Goal: Navigation & Orientation: Find specific page/section

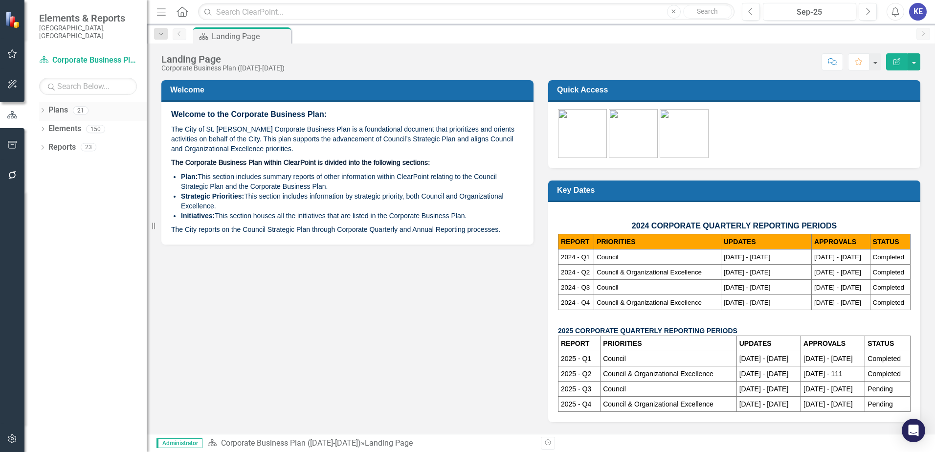
click at [61, 105] on link "Plans" at bounding box center [58, 110] width 20 height 11
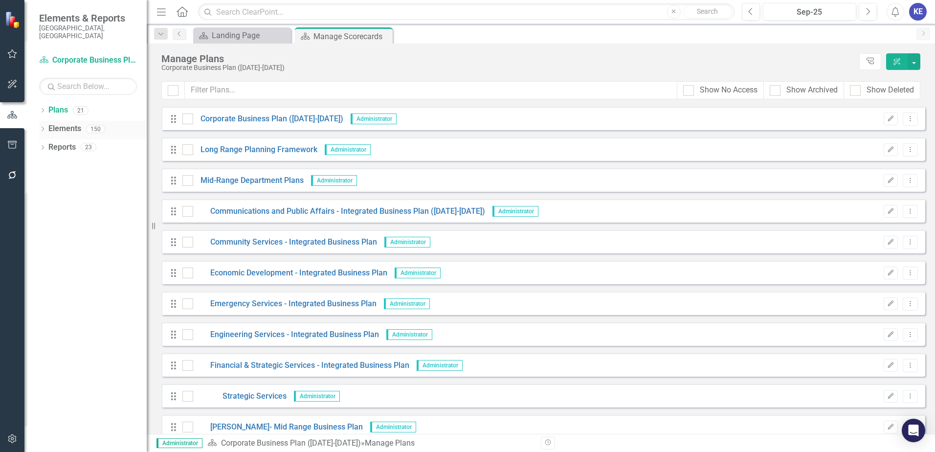
click at [43, 127] on icon at bounding box center [43, 129] width 2 height 4
click at [45, 213] on div "Dropdown Reports 23" at bounding box center [93, 222] width 108 height 19
click at [58, 216] on link "Reports" at bounding box center [61, 221] width 27 height 11
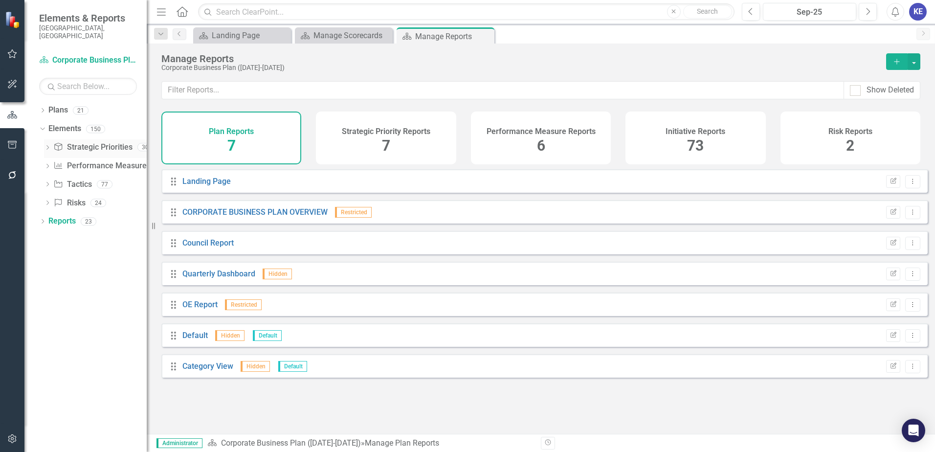
click at [80, 142] on link "Strategic Priority Strategic Priorities" at bounding box center [92, 147] width 79 height 11
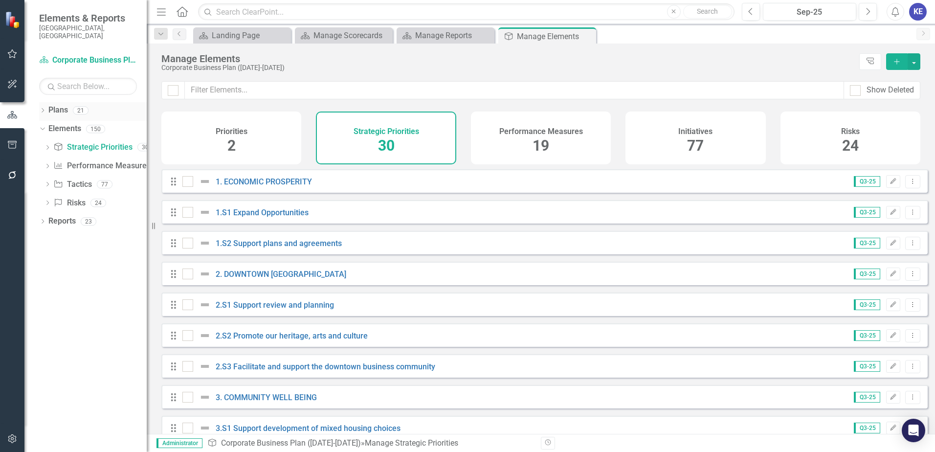
click at [46, 109] on icon "Dropdown" at bounding box center [42, 111] width 7 height 5
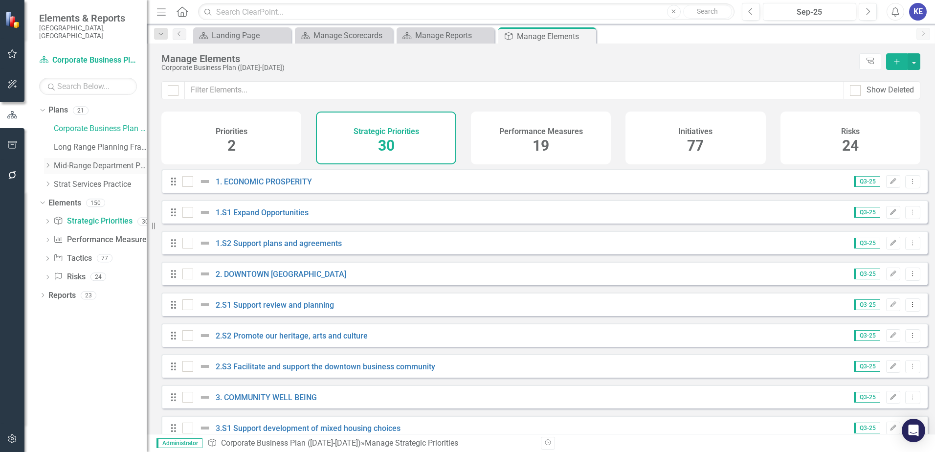
click at [52, 162] on div "Dropdown" at bounding box center [49, 166] width 10 height 8
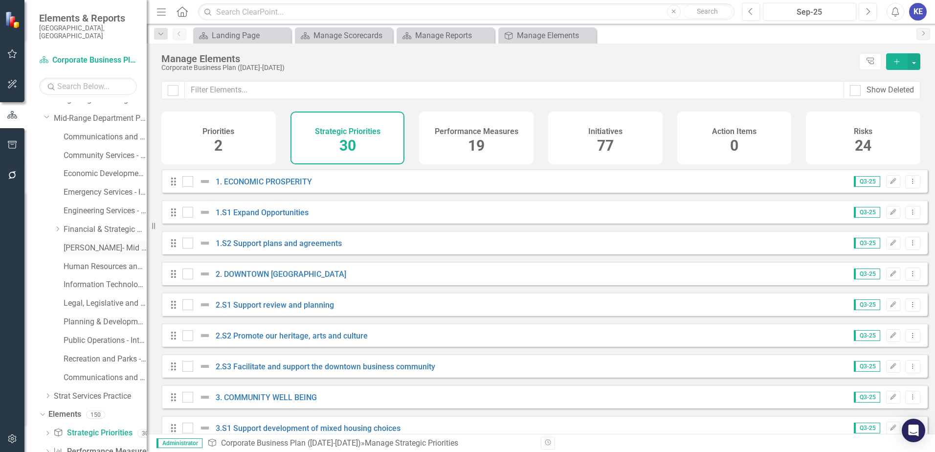
scroll to position [44, 0]
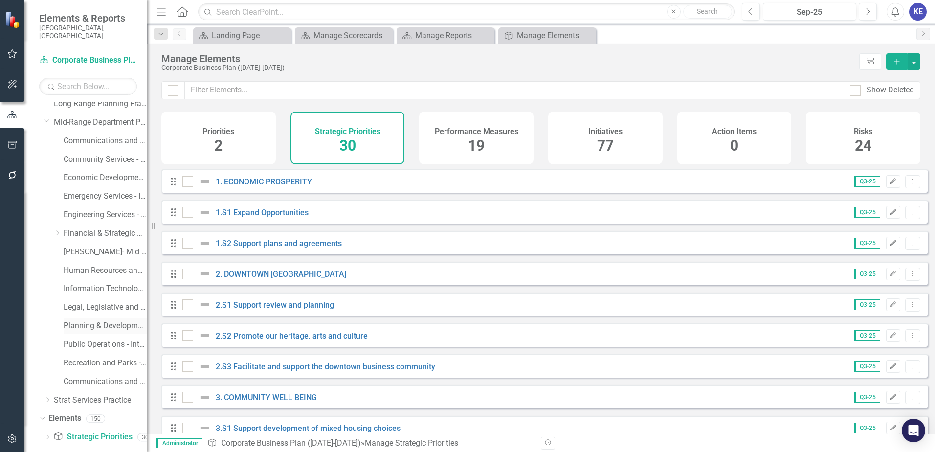
click at [93, 320] on link "Planning & Development - Integrated Business Plan" at bounding box center [105, 325] width 83 height 11
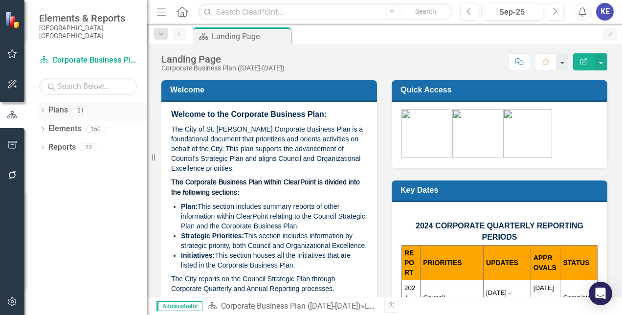
click at [47, 102] on div "Dropdown Plans 21" at bounding box center [93, 111] width 108 height 19
click at [45, 102] on div "Dropdown Plans 21" at bounding box center [93, 111] width 108 height 19
click at [44, 108] on div "Dropdown" at bounding box center [42, 112] width 7 height 8
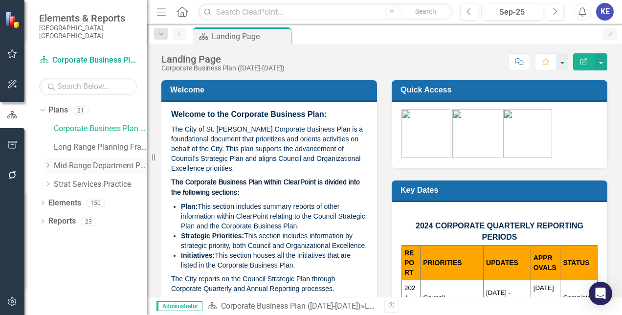
click at [47, 158] on div "Dropdown Mid-Range Department Plans" at bounding box center [95, 166] width 103 height 16
click at [52, 158] on div "Dropdown Mid-Range Department Plans" at bounding box center [95, 166] width 103 height 16
click at [52, 162] on div "Dropdown" at bounding box center [49, 166] width 10 height 8
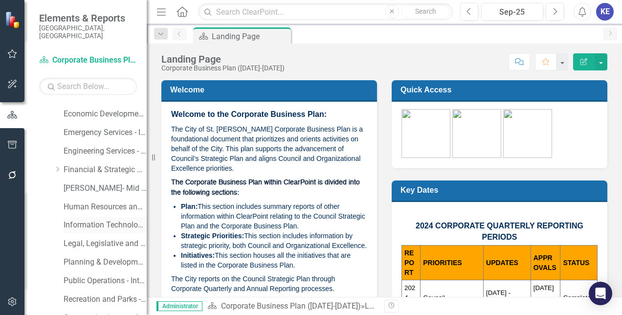
scroll to position [108, 0]
click at [101, 256] on link "Planning & Development - Integrated Business Plan" at bounding box center [105, 261] width 83 height 11
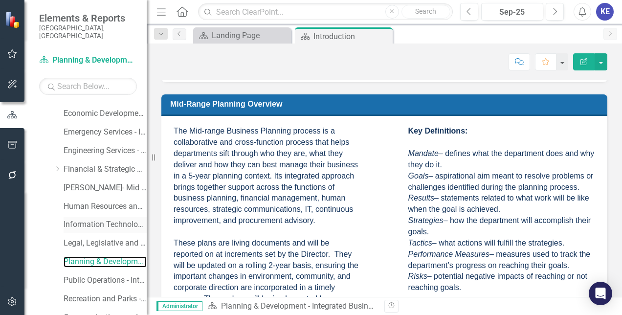
scroll to position [168, 0]
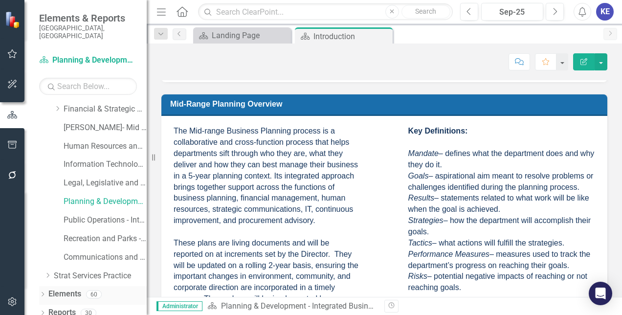
click at [59, 289] on link "Elements" at bounding box center [64, 294] width 33 height 11
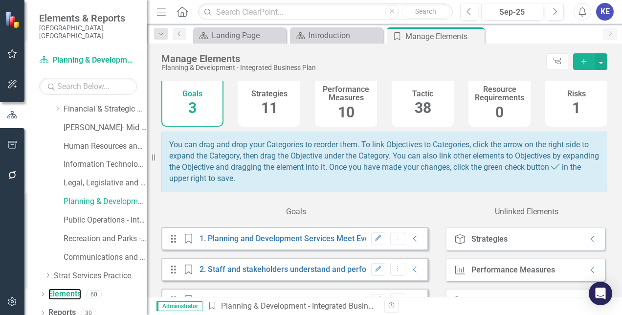
scroll to position [50, 0]
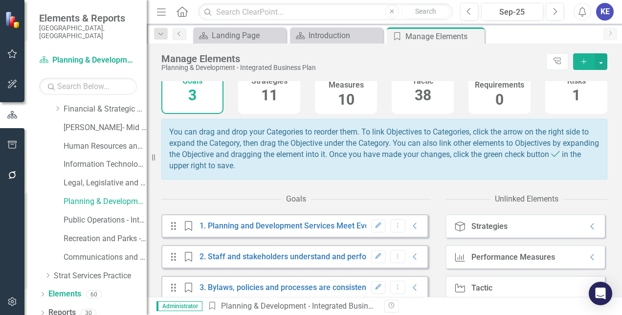
click at [349, 109] on div "10" at bounding box center [346, 100] width 17 height 21
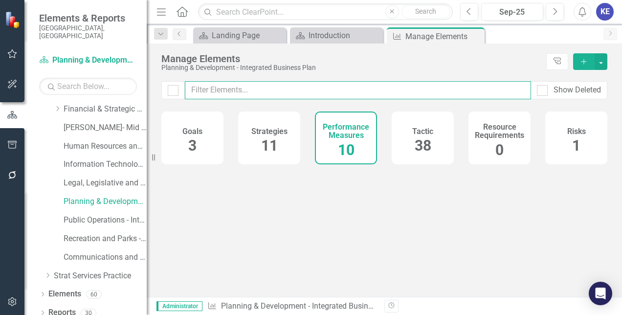
click at [337, 93] on input "text" at bounding box center [358, 90] width 346 height 18
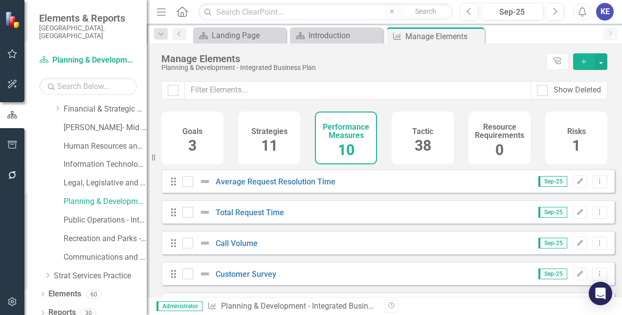
click at [297, 184] on div "Average Request Resolution Time" at bounding box center [260, 182] width 156 height 12
click at [284, 186] on link "Average Request Resolution Time" at bounding box center [276, 181] width 120 height 9
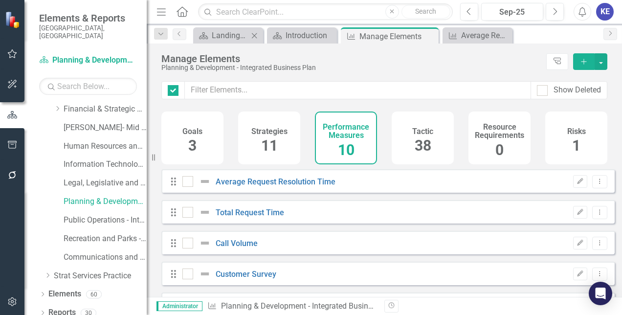
checkbox input "false"
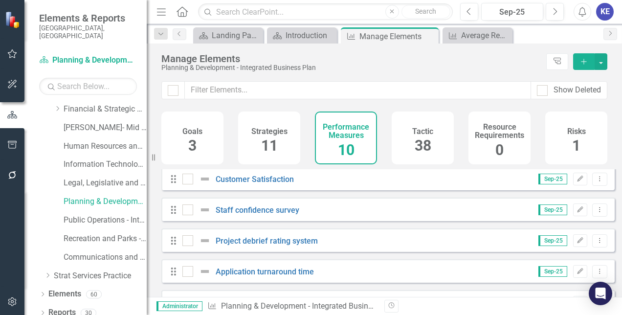
scroll to position [187, 0]
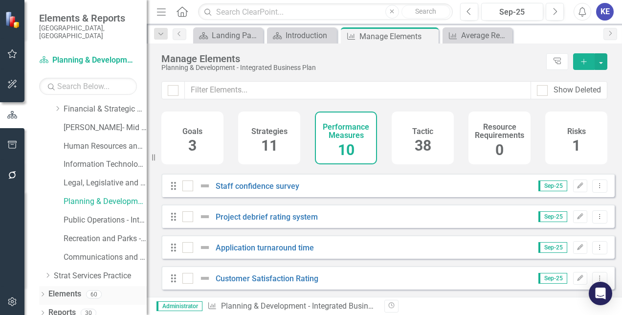
click at [57, 289] on link "Elements" at bounding box center [64, 294] width 33 height 11
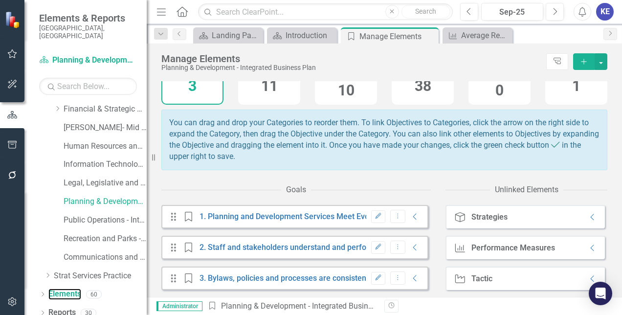
scroll to position [66, 0]
click at [57, 307] on link "Reports" at bounding box center [61, 312] width 27 height 11
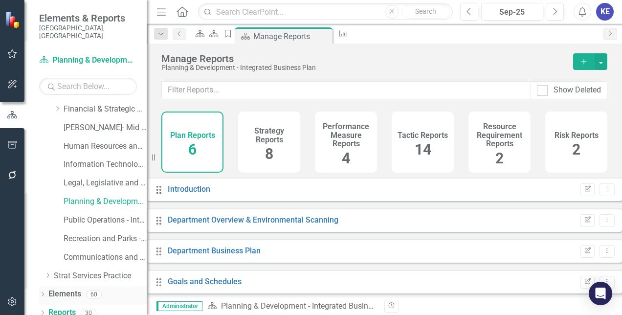
click at [61, 289] on link "Elements" at bounding box center [64, 294] width 33 height 11
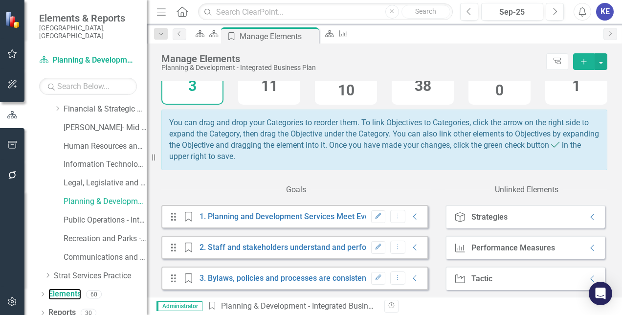
scroll to position [65, 0]
click at [237, 279] on link "3. Bylaws, policies and processes are consistently applied" at bounding box center [301, 277] width 203 height 9
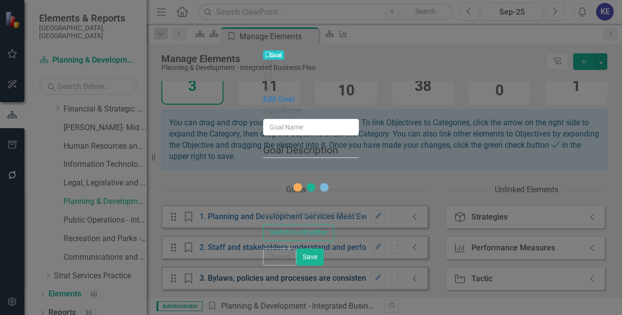
type input "3. Bylaws, policies and processes are consistently applied"
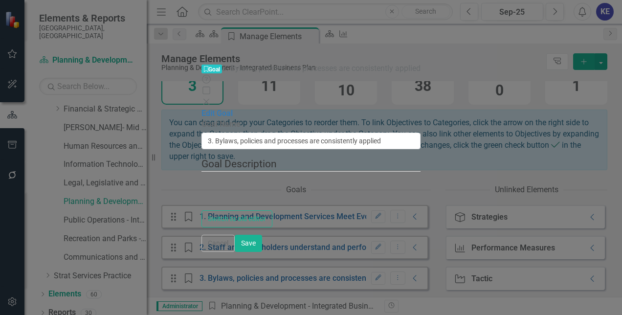
click at [202, 204] on div "Goal Goal 3. Bylaws, policies and processes are consistently applied Help Maxim…" at bounding box center [312, 157] width 220 height 189
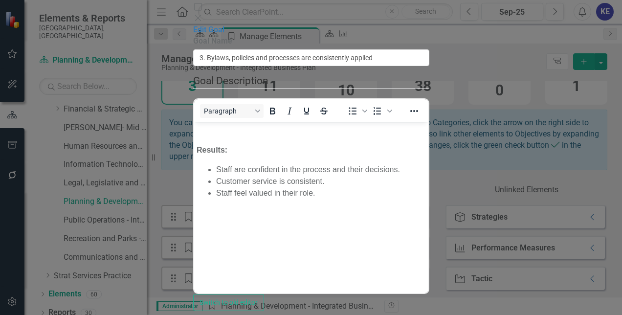
scroll to position [0, 0]
click at [430, 11] on div "Help Maximize Close" at bounding box center [311, 8] width 236 height 34
click at [203, 14] on icon "Close" at bounding box center [198, 18] width 10 height 8
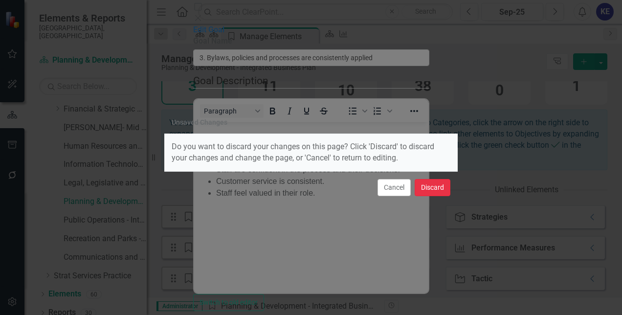
click at [438, 184] on button "Discard" at bounding box center [433, 187] width 36 height 17
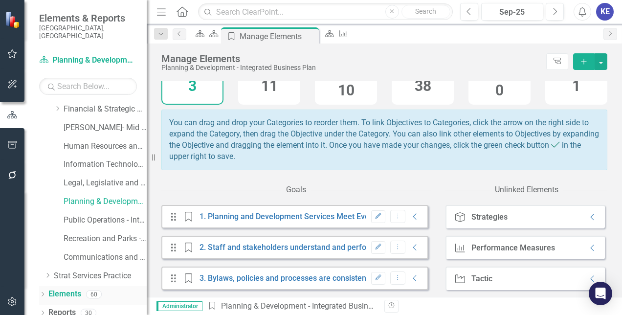
click at [43, 286] on div "Dropdown Elements 60" at bounding box center [93, 295] width 108 height 19
click at [52, 289] on link "Elements" at bounding box center [64, 294] width 33 height 11
click at [73, 289] on link "Elements" at bounding box center [64, 294] width 33 height 11
click at [43, 293] on icon "Dropdown" at bounding box center [42, 295] width 7 height 5
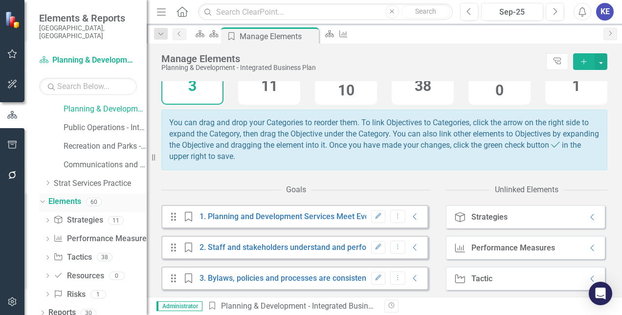
scroll to position [260, 0]
click at [73, 233] on link "Performance Measure Performance Measures" at bounding box center [101, 238] width 97 height 11
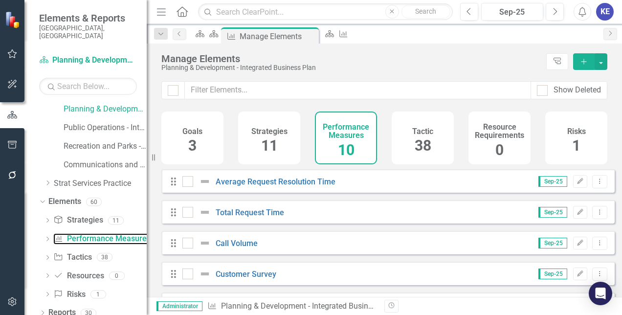
scroll to position [39, 0]
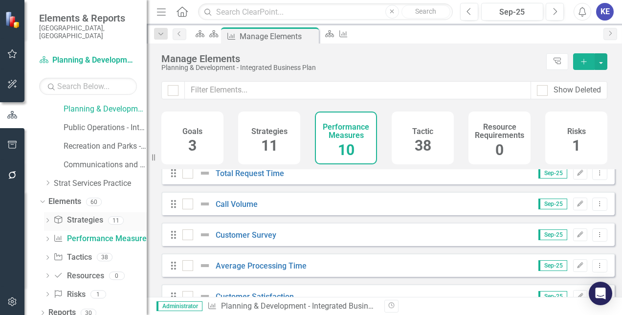
click at [88, 215] on link "Strategy Strategies" at bounding box center [77, 220] width 49 height 11
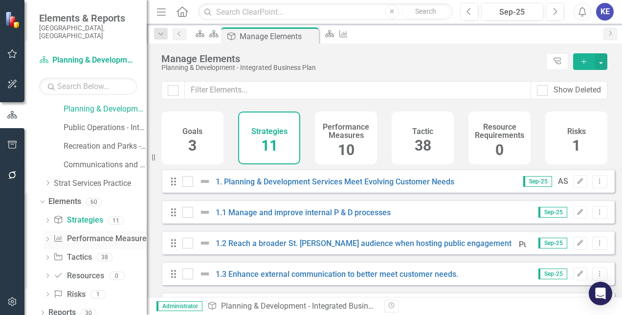
click at [87, 233] on link "Performance Measure Performance Measures" at bounding box center [101, 238] width 97 height 11
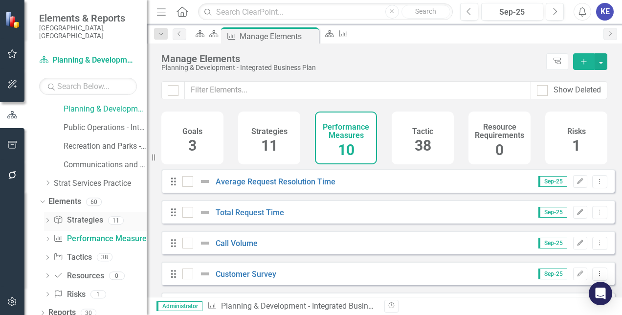
click at [72, 215] on link "Strategy Strategies" at bounding box center [77, 220] width 49 height 11
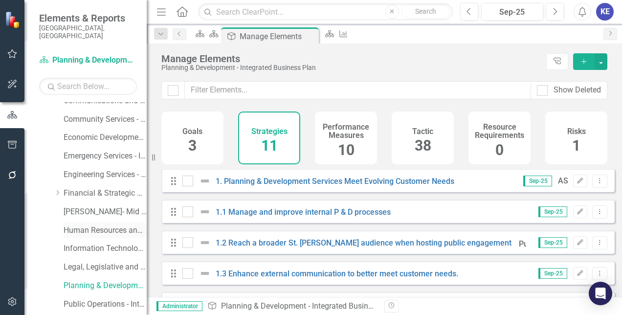
scroll to position [131, 0]
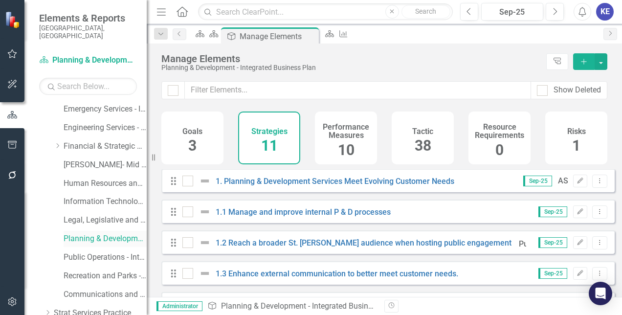
click at [91, 233] on link "Planning & Development - Integrated Business Plan" at bounding box center [105, 238] width 83 height 11
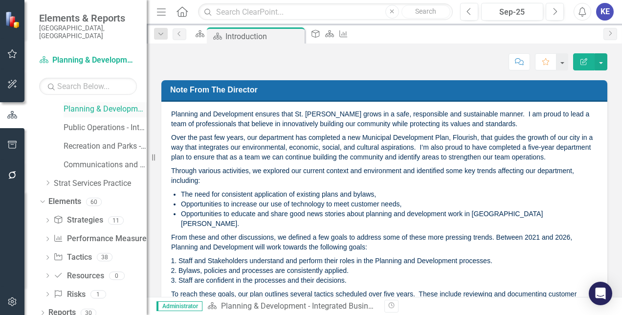
scroll to position [260, 0]
click at [68, 196] on link "Elements" at bounding box center [64, 201] width 33 height 11
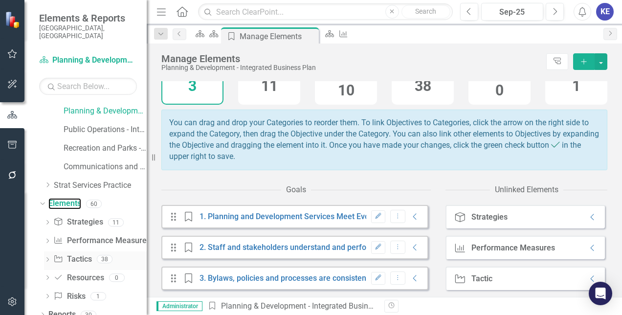
scroll to position [260, 0]
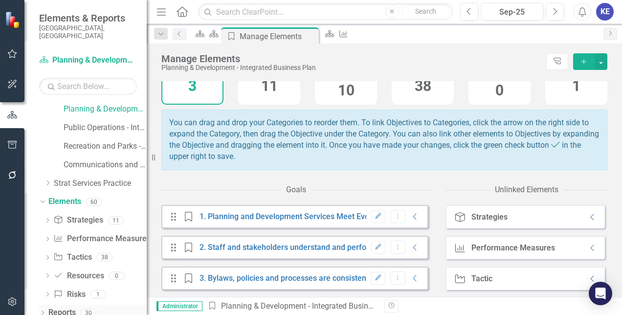
click at [45, 305] on div "Dropdown Reports 30" at bounding box center [93, 314] width 108 height 19
click at [42, 311] on icon "Dropdown" at bounding box center [42, 313] width 7 height 5
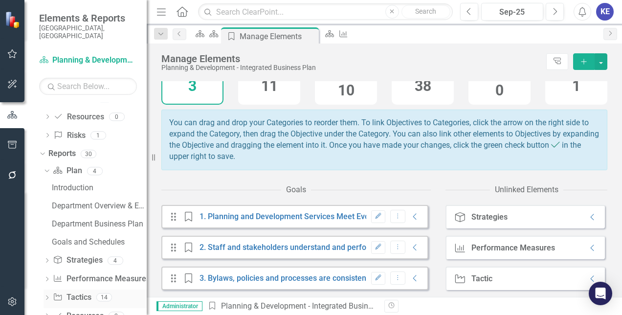
scroll to position [413, 0]
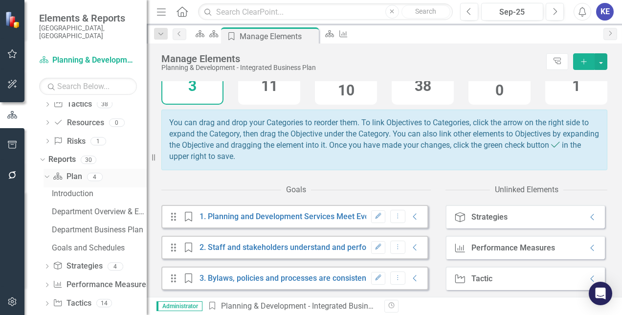
click at [68, 171] on link "Plan Plan" at bounding box center [67, 176] width 29 height 11
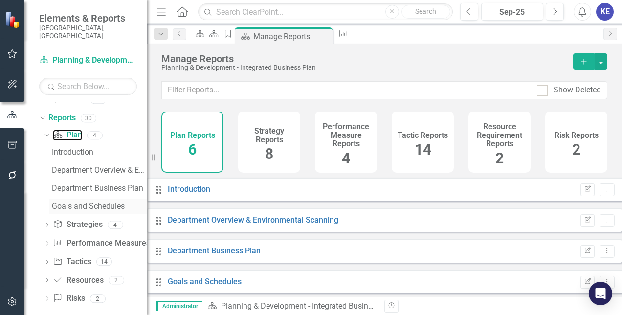
scroll to position [455, 0]
click at [77, 219] on link "Strategy Strategies" at bounding box center [77, 224] width 49 height 11
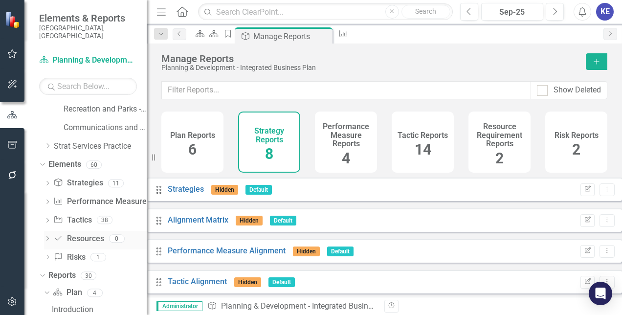
scroll to position [311, 0]
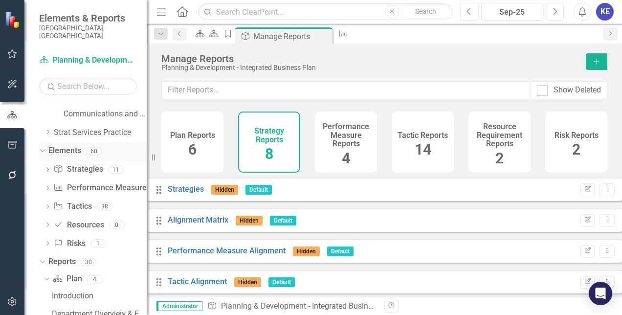
click at [65, 145] on link "Elements" at bounding box center [64, 150] width 33 height 11
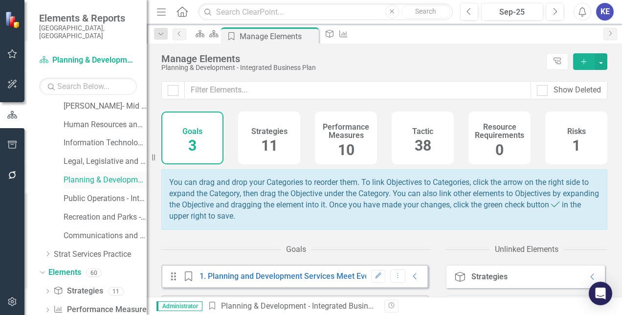
click at [83, 175] on link "Planning & Development - Integrated Business Plan" at bounding box center [105, 180] width 83 height 11
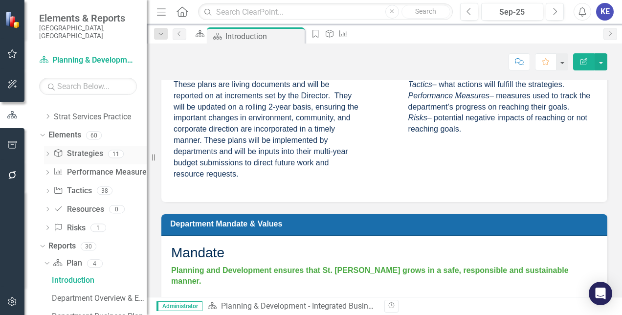
scroll to position [324, 0]
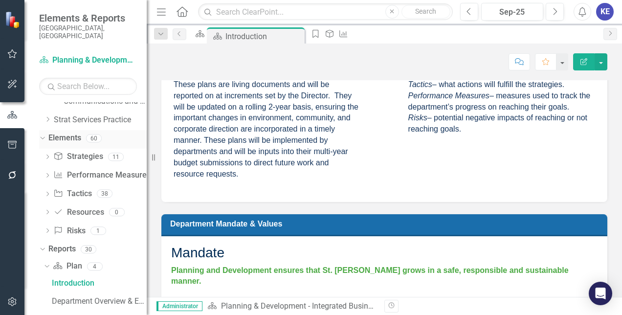
click at [74, 133] on link "Elements" at bounding box center [64, 138] width 33 height 11
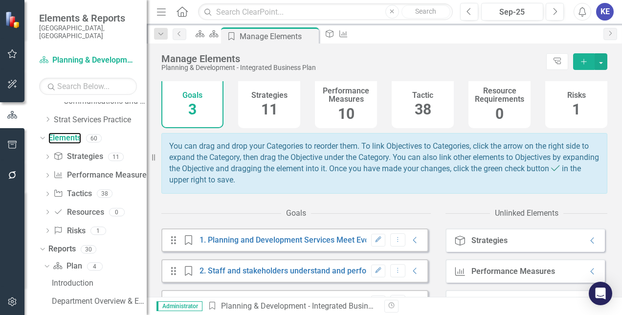
scroll to position [24, 0]
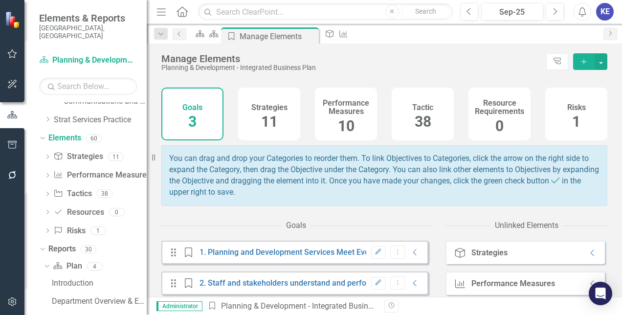
click at [275, 109] on h4 "Strategies" at bounding box center [269, 107] width 36 height 9
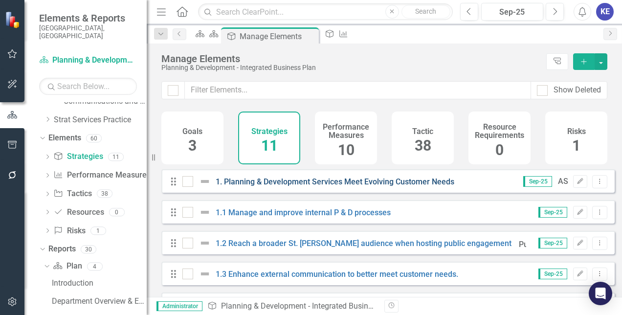
scroll to position [0, 0]
click at [340, 134] on h4 "Performance Measures" at bounding box center [346, 131] width 50 height 17
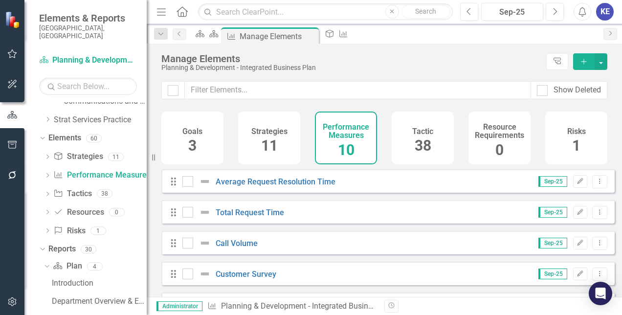
click at [430, 138] on span "38" at bounding box center [423, 145] width 17 height 17
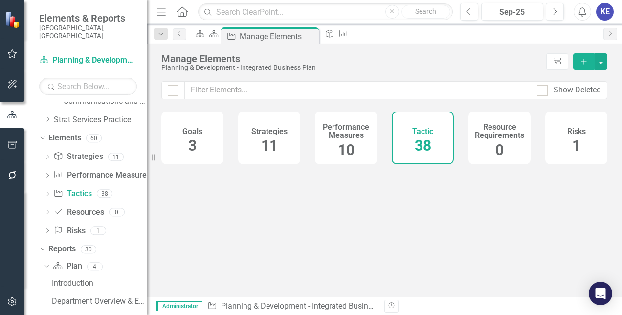
checkbox input "false"
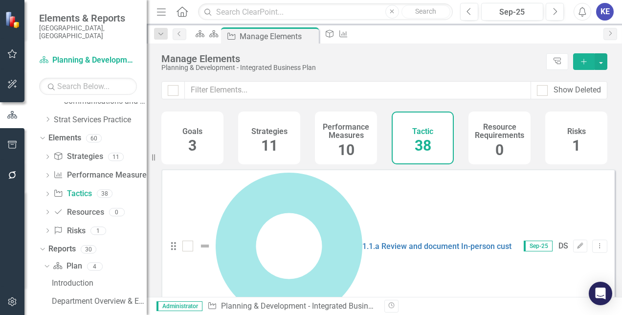
click at [347, 133] on h4 "Performance Measures" at bounding box center [346, 131] width 50 height 17
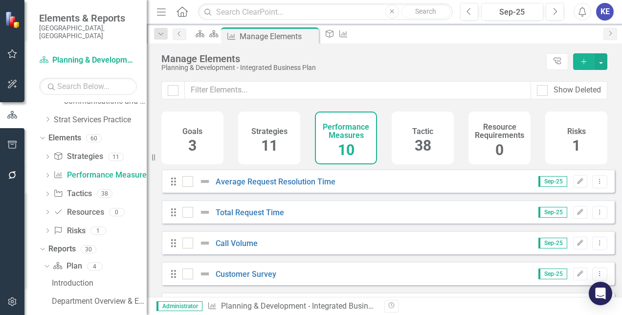
click at [287, 142] on div "Strategies 11" at bounding box center [269, 138] width 62 height 53
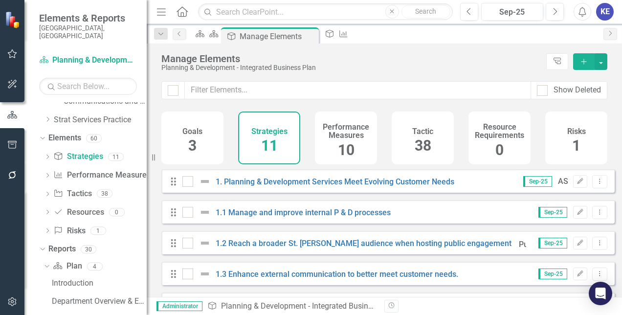
click at [360, 132] on h4 "Performance Measures" at bounding box center [346, 131] width 50 height 17
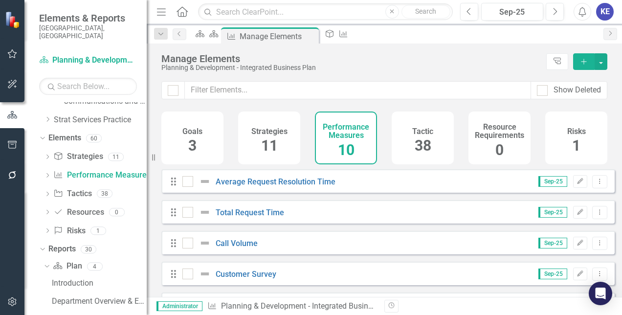
scroll to position [187, 0]
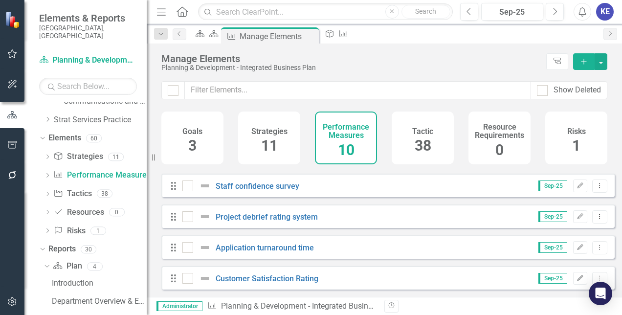
click at [428, 152] on span "38" at bounding box center [423, 145] width 17 height 17
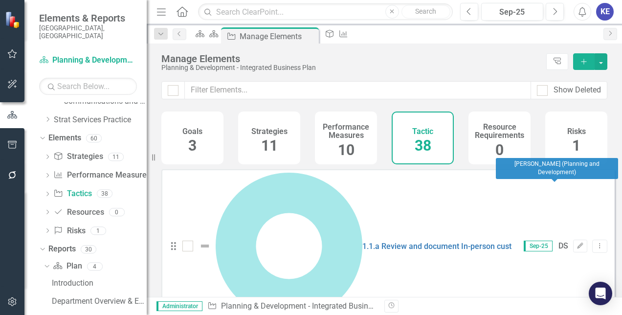
click at [559, 241] on div "DS" at bounding box center [564, 246] width 10 height 11
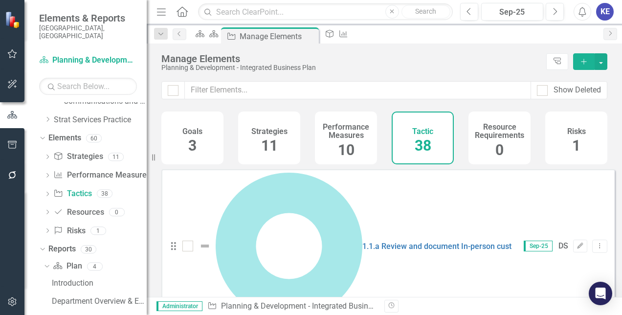
click at [344, 145] on span "10" at bounding box center [346, 149] width 17 height 17
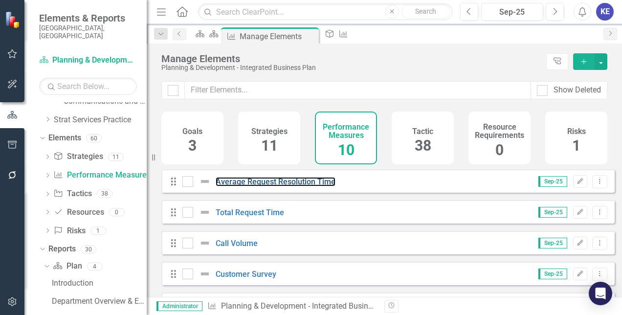
click at [262, 186] on link "Average Request Resolution Time" at bounding box center [276, 181] width 120 height 9
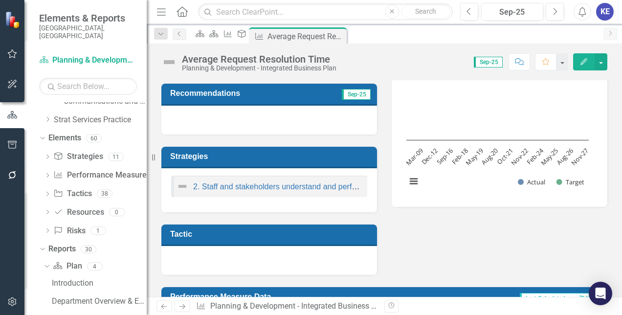
scroll to position [124, 0]
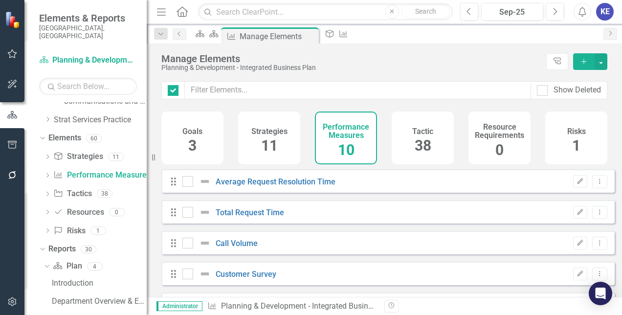
checkbox input "false"
click at [257, 218] on div "Total Request Time" at bounding box center [234, 212] width 104 height 12
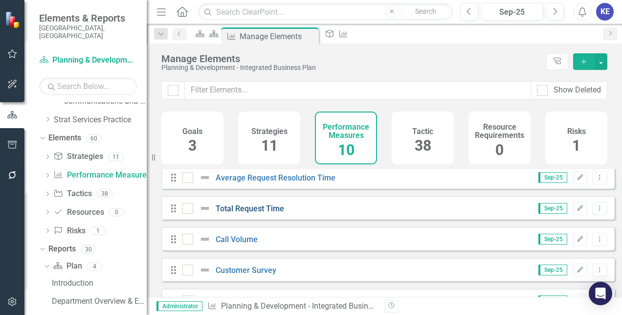
click at [263, 213] on link "Total Request Time" at bounding box center [250, 208] width 68 height 9
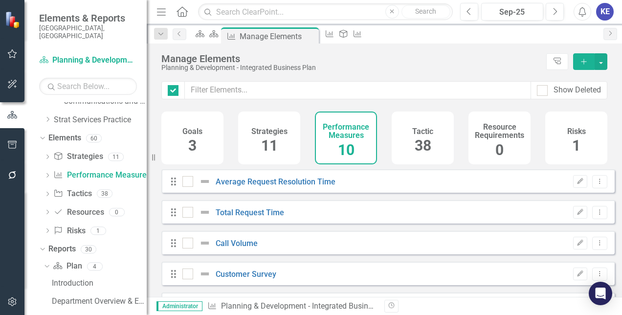
checkbox input "false"
click at [208, 136] on div "Goals 3" at bounding box center [192, 138] width 62 height 53
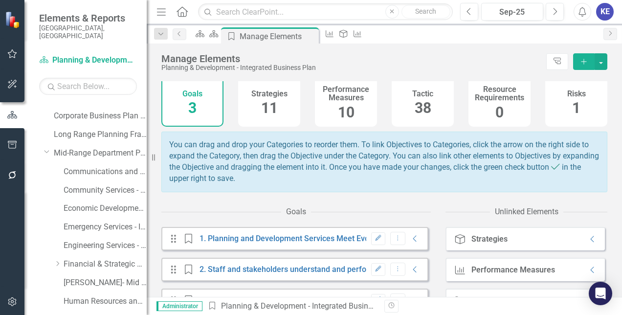
scroll to position [12, 0]
click at [341, 111] on span "10" at bounding box center [346, 112] width 17 height 17
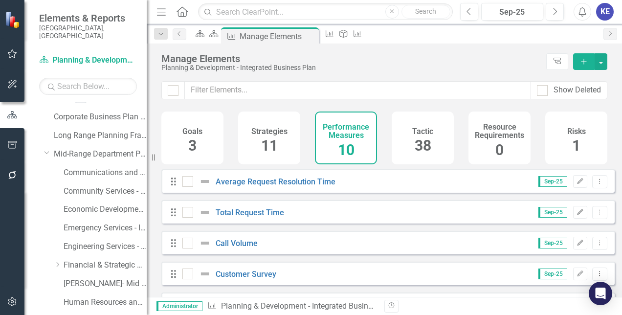
click at [414, 135] on h4 "Tactic" at bounding box center [422, 131] width 21 height 9
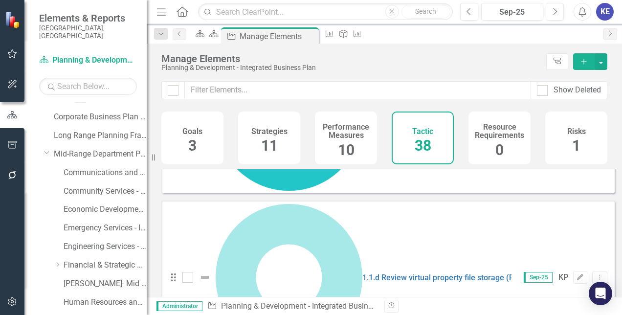
scroll to position [452, 0]
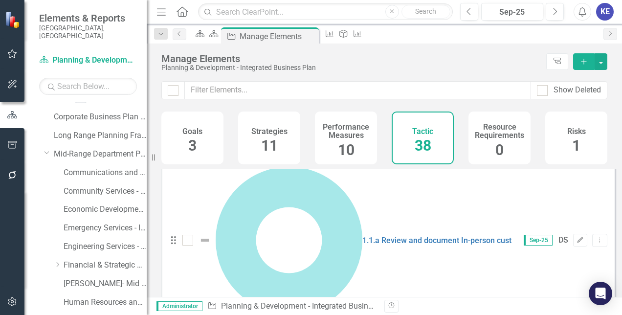
scroll to position [0, 0]
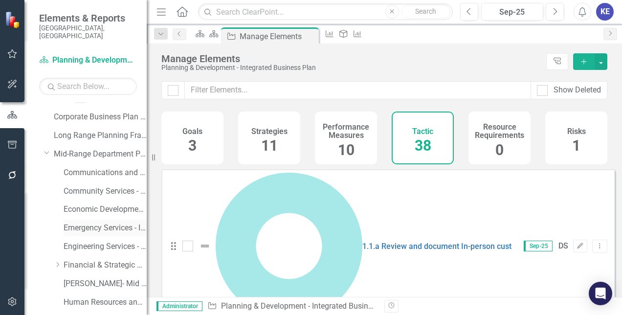
click at [130, 227] on div "Emergency Services - Integrated Business Plan" at bounding box center [105, 228] width 83 height 16
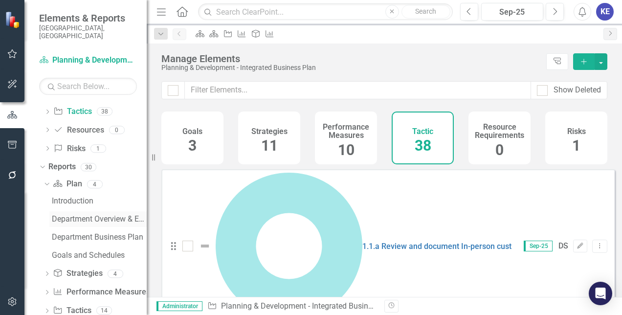
scroll to position [405, 0]
click at [69, 180] on link "Plan Plan" at bounding box center [67, 185] width 29 height 11
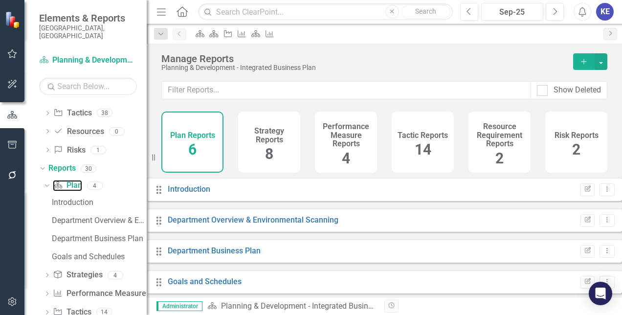
scroll to position [27, 0]
click at [265, 136] on h4 "Strategy Reports" at bounding box center [269, 135] width 50 height 17
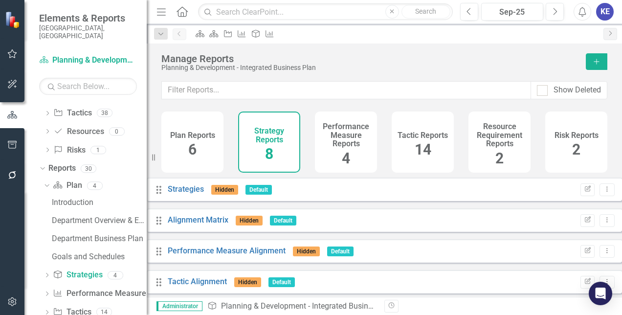
click at [211, 159] on div "Plan Reports 6" at bounding box center [192, 142] width 62 height 61
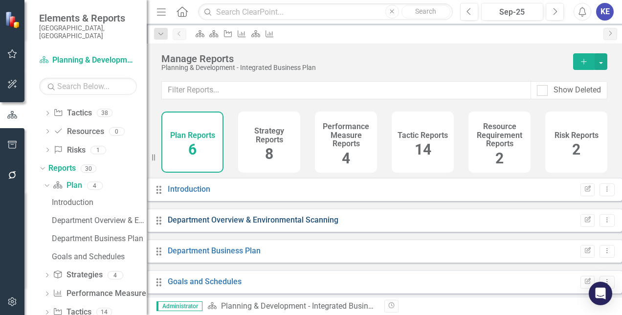
scroll to position [63, 0]
click at [333, 159] on div "Performance Measure Reports 4" at bounding box center [346, 142] width 62 height 61
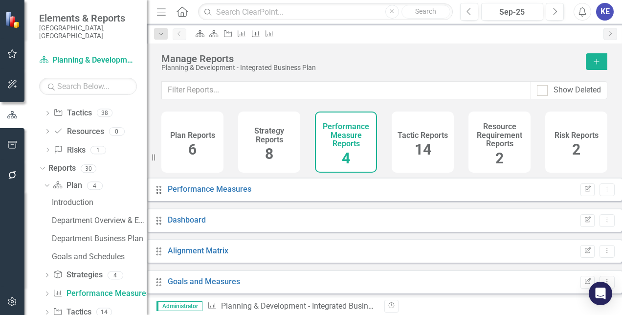
scroll to position [2, 0]
click at [267, 129] on h4 "Strategy Reports" at bounding box center [269, 135] width 50 height 17
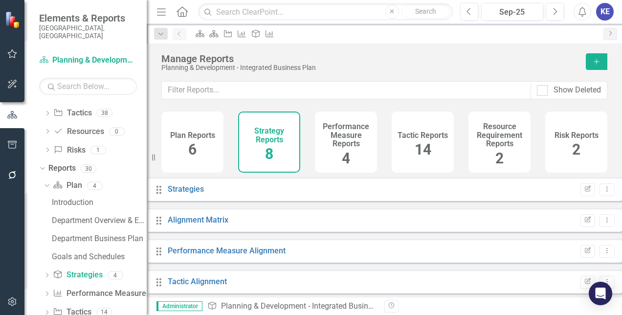
scroll to position [63, 0]
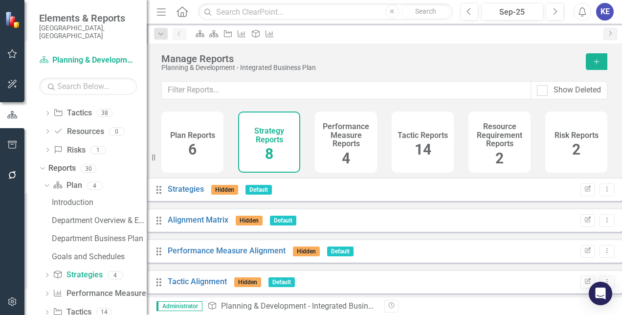
click at [230, 133] on div "Plan Reports 6 Strategy Reports 8 Performance Measure Reports 4 Tactic Reports …" at bounding box center [384, 142] width 446 height 61
click at [200, 135] on h4 "Plan Reports" at bounding box center [192, 135] width 45 height 9
